Goal: Task Accomplishment & Management: Manage account settings

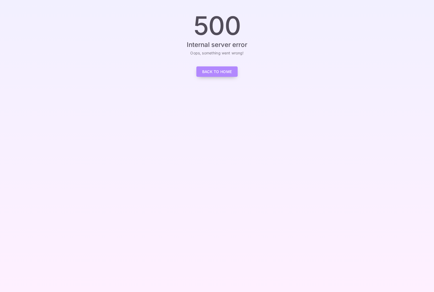
click at [215, 71] on link "Back to Home" at bounding box center [218, 71] width 42 height 10
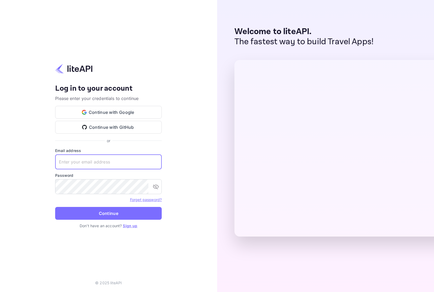
type input "[EMAIL_ADDRESS]"
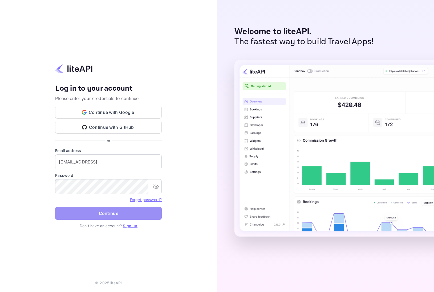
click at [113, 217] on button "Continue" at bounding box center [108, 213] width 107 height 13
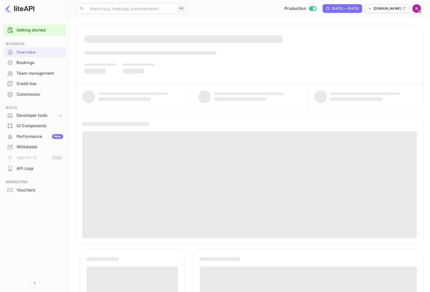
click at [38, 74] on div "Team management" at bounding box center [40, 73] width 47 height 6
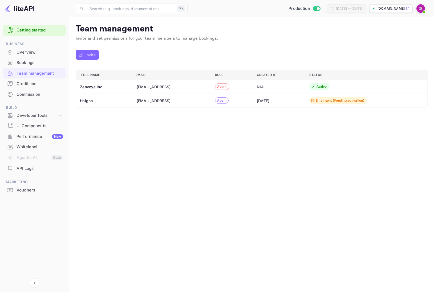
click at [91, 53] on p "Invite" at bounding box center [91, 55] width 10 height 6
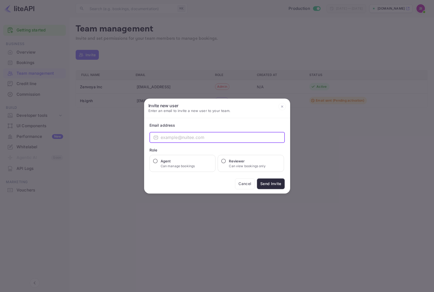
click at [182, 137] on input "email" at bounding box center [223, 137] width 124 height 11
type input "hsingh@zenvoya.ai"
click at [157, 161] on input "Agent Can manage bookings" at bounding box center [155, 160] width 5 height 5
radio input "true"
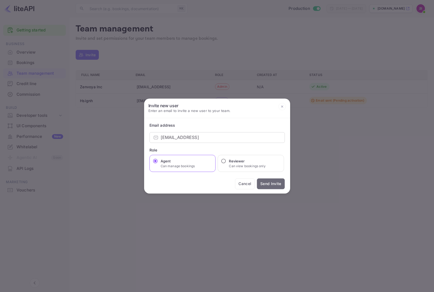
click at [273, 186] on button "Send Invite" at bounding box center [271, 183] width 28 height 11
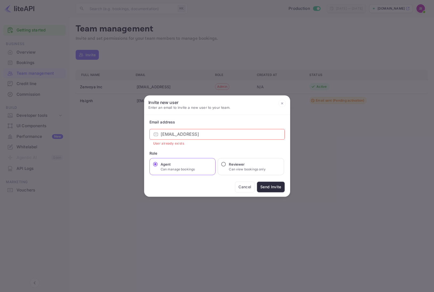
click at [284, 103] on icon at bounding box center [282, 103] width 7 height 7
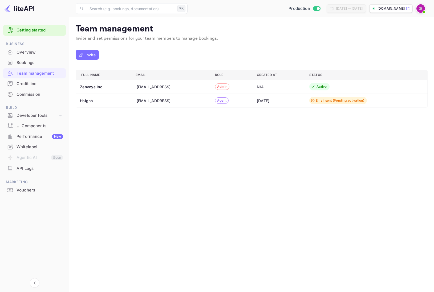
click at [348, 141] on main "Team management Invite and set permissions for your team members to manage book…" at bounding box center [251, 154] width 365 height 275
